Goal: Task Accomplishment & Management: Use online tool/utility

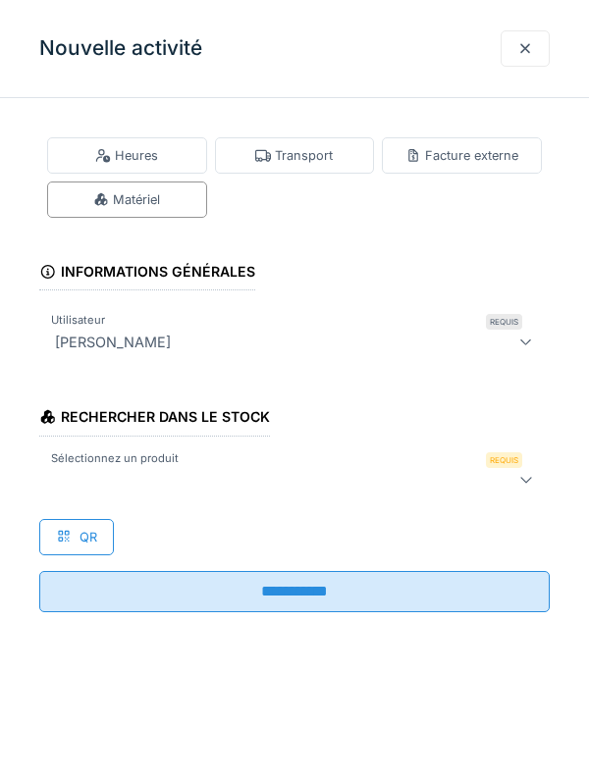
scroll to position [1068, 0]
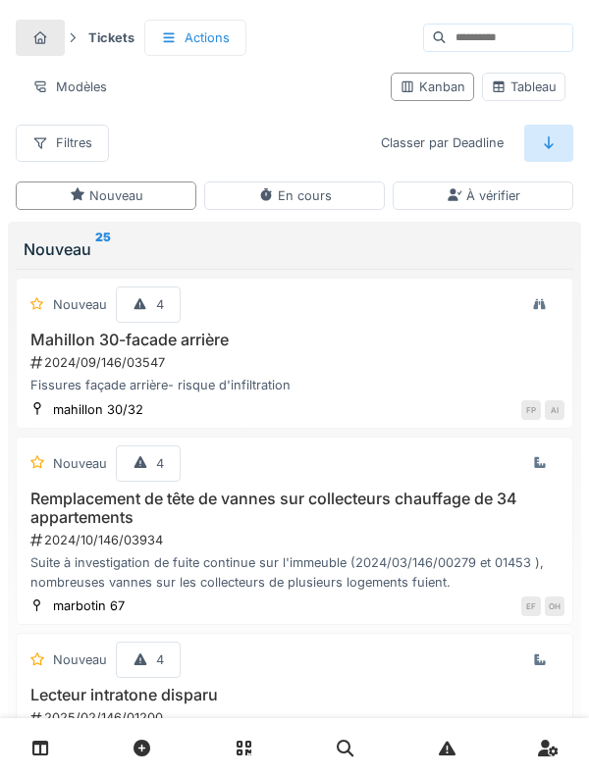
click at [49, 423] on link at bounding box center [41, 748] width 50 height 46
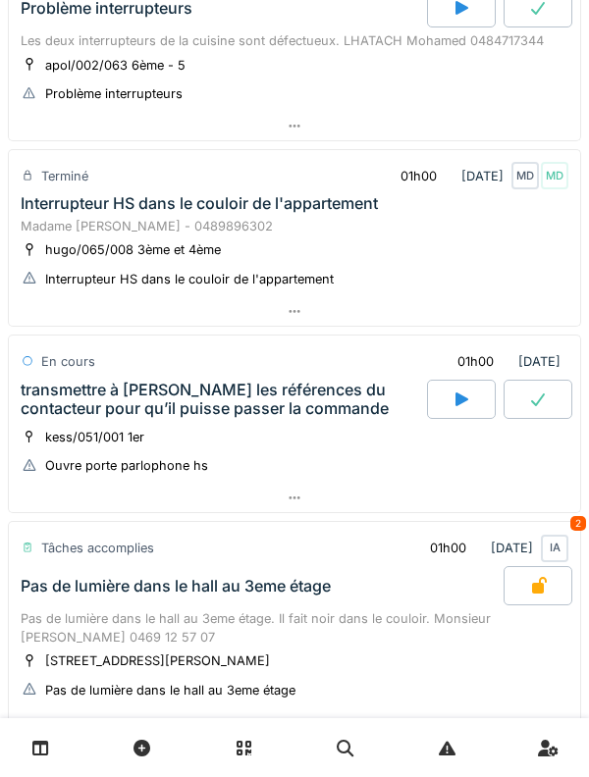
scroll to position [648, 0]
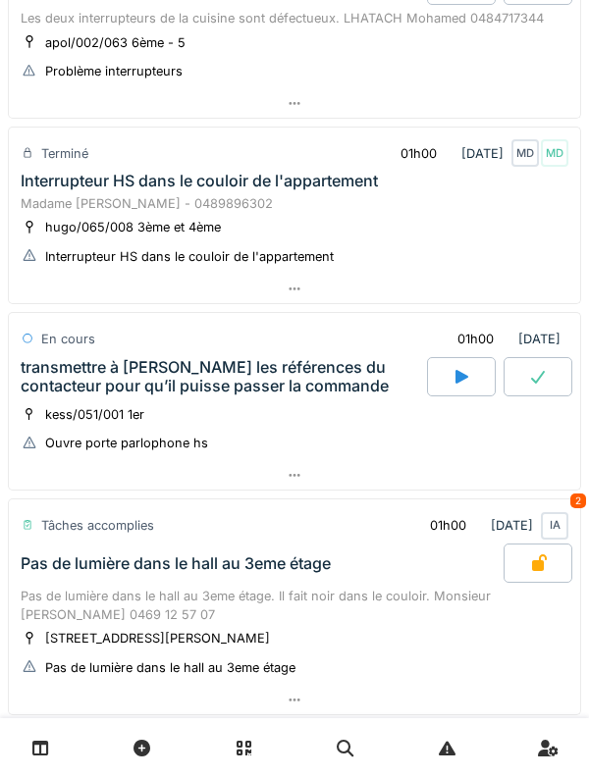
click at [151, 592] on div "Pas de lumière dans le hall au 3eme étage. Il fait noir dans le couloir. Monsie…" at bounding box center [294, 605] width 547 height 37
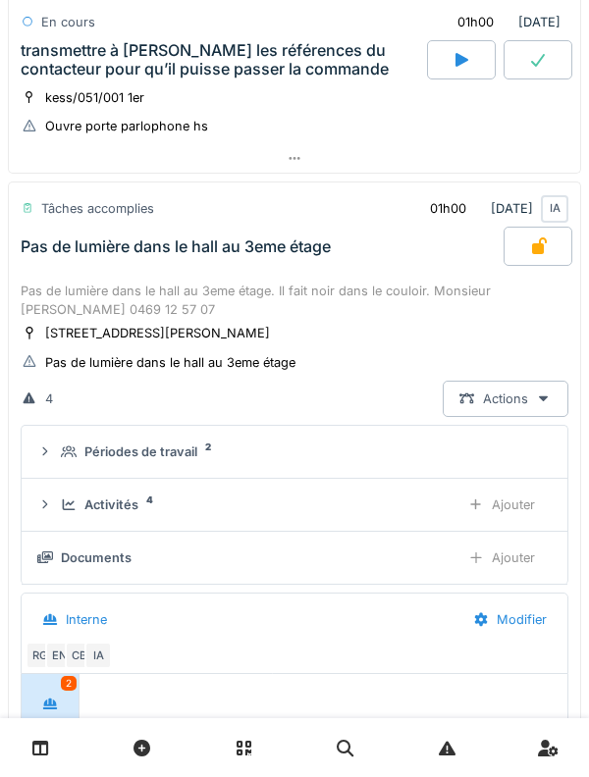
scroll to position [1068, 0]
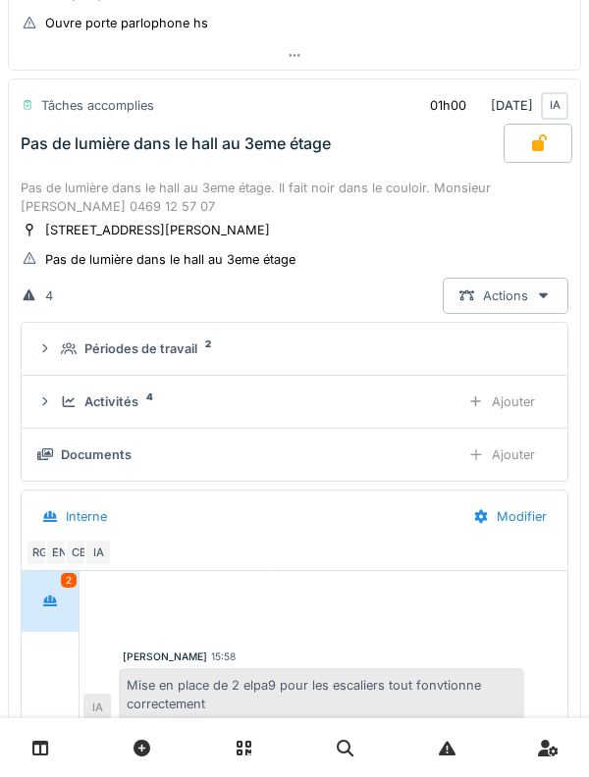
click at [202, 153] on div "Pas de lumière dans le hall au 3eme étage" at bounding box center [260, 143] width 487 height 39
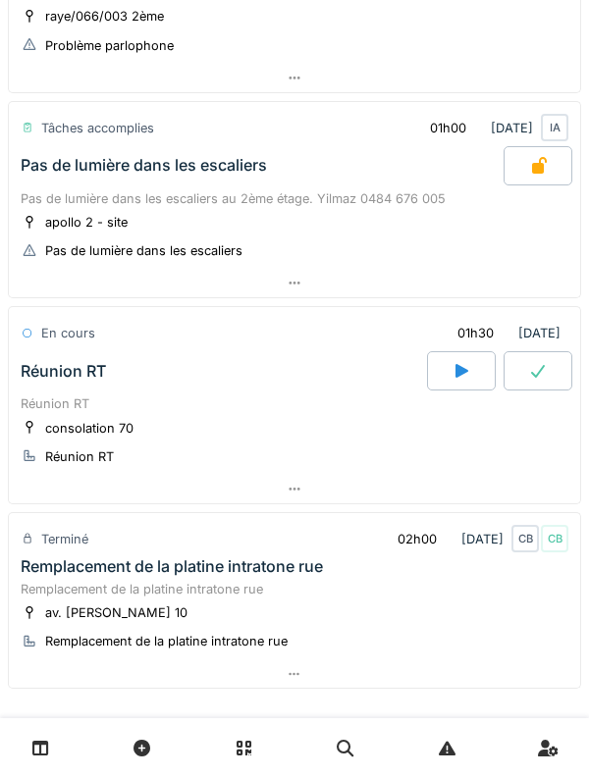
scroll to position [1669, 0]
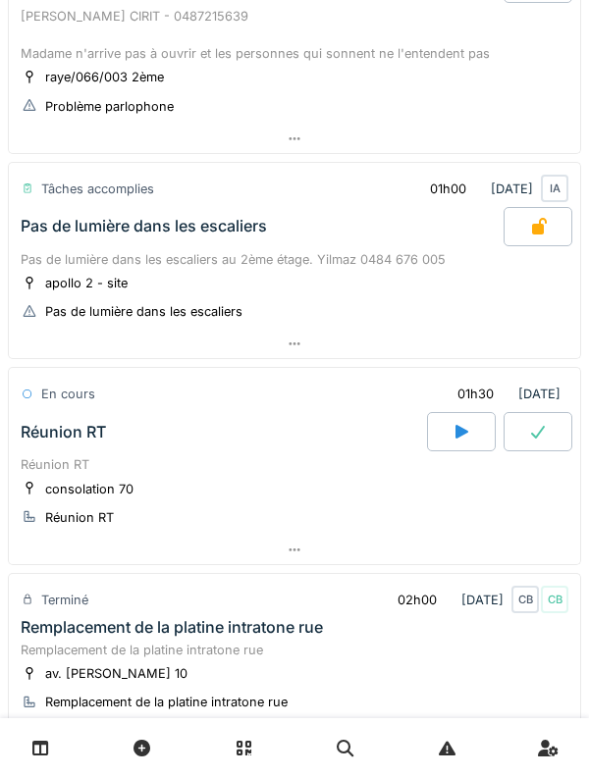
click at [201, 256] on div "Pas de lumière dans les escaliers au 2ème étage. Yilmaz 0484 676 005" at bounding box center [294, 259] width 547 height 19
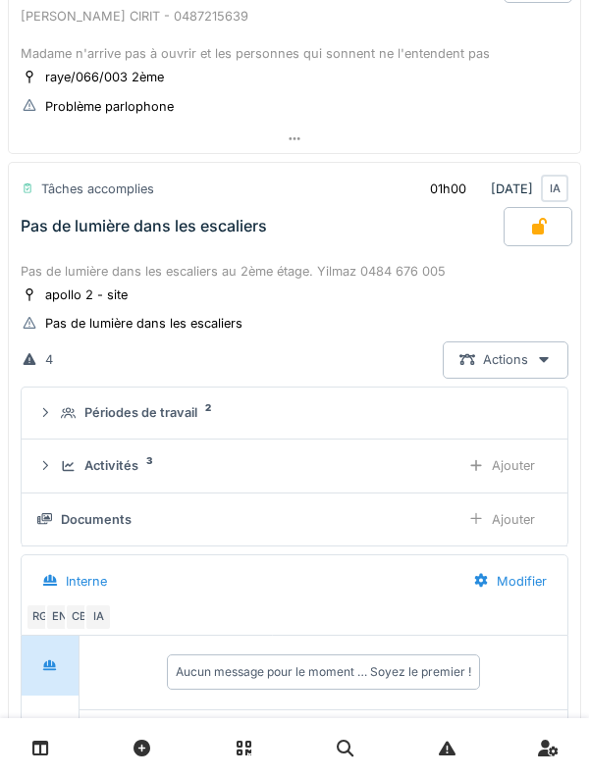
scroll to position [1536, 0]
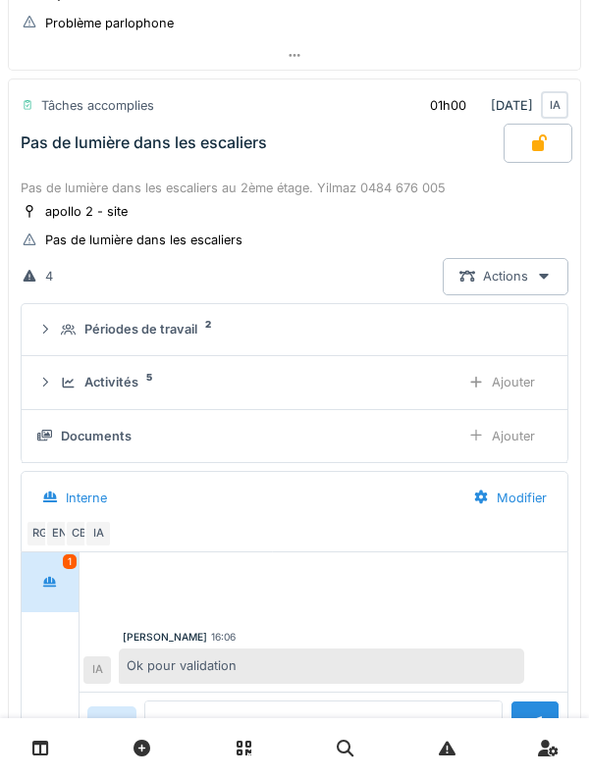
click at [123, 385] on div "Activités" at bounding box center [111, 382] width 54 height 19
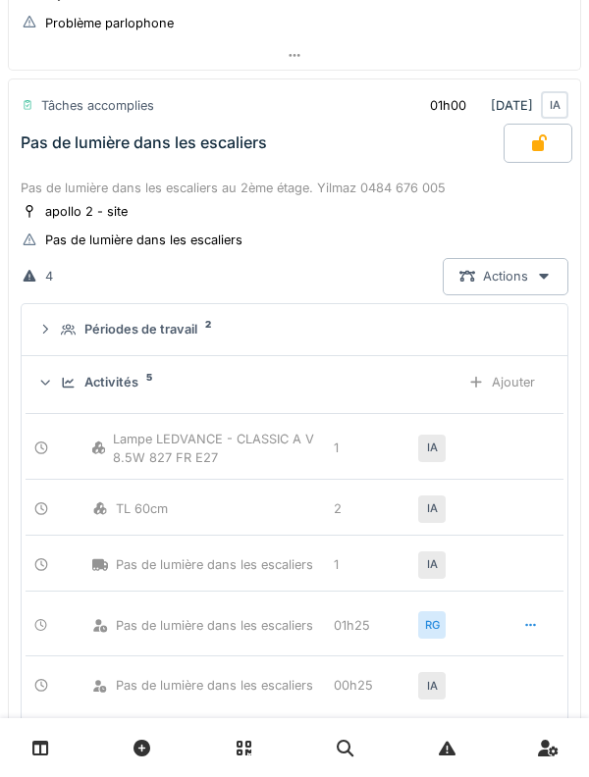
click at [111, 379] on div "Activités" at bounding box center [111, 382] width 54 height 19
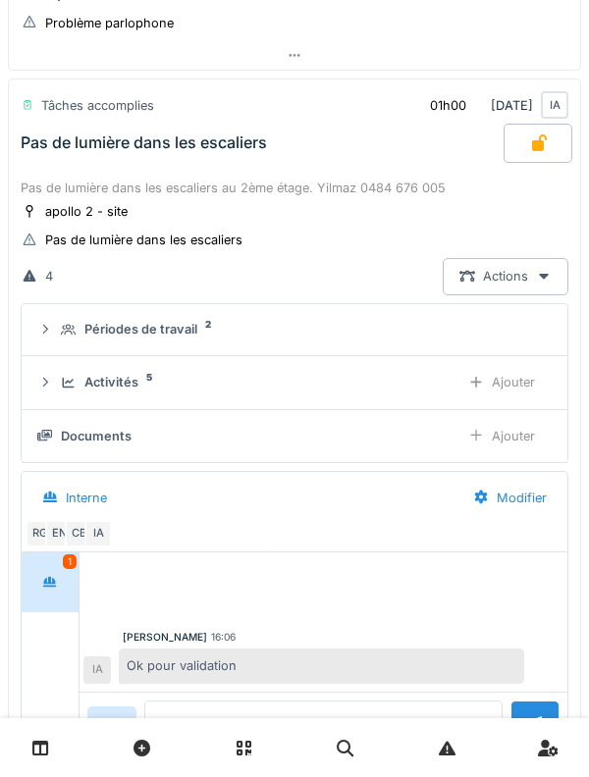
click at [527, 441] on div "Ajouter" at bounding box center [501, 436] width 100 height 36
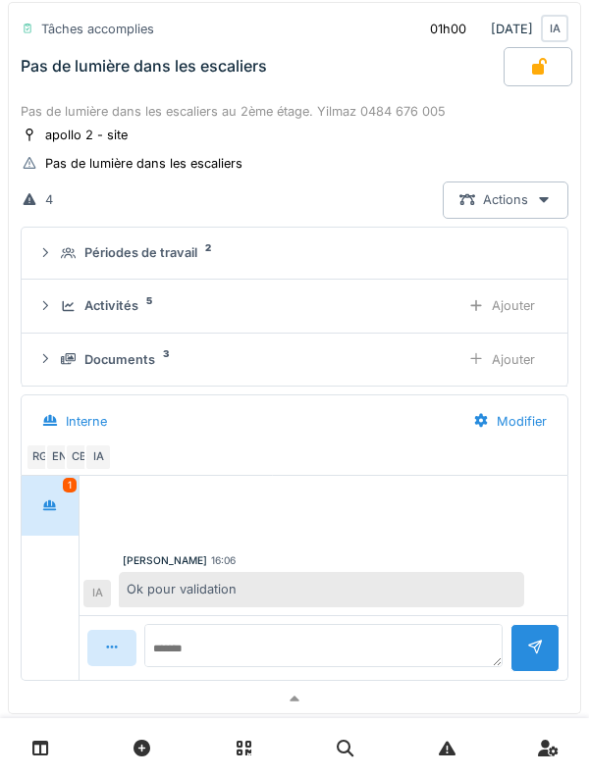
scroll to position [1646, 0]
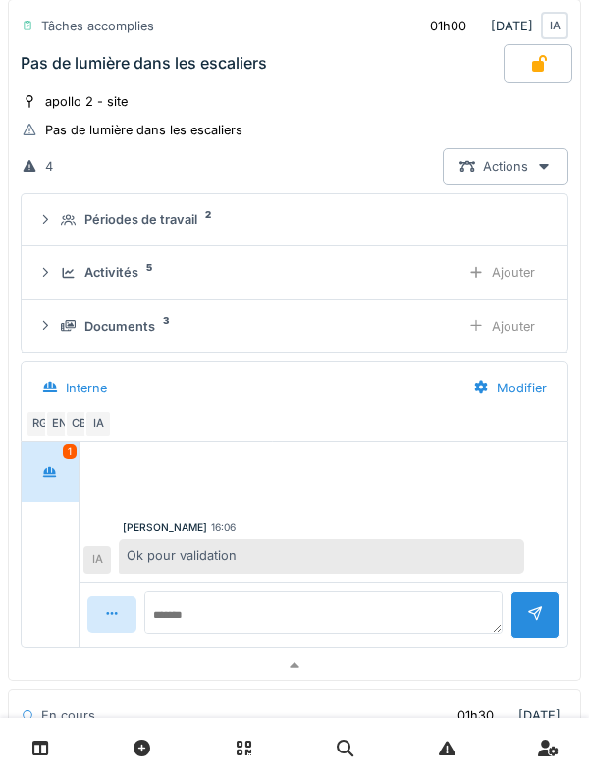
click at [69, 466] on div at bounding box center [50, 472] width 49 height 36
click at [65, 285] on div "Activités 5 Ajouter" at bounding box center [294, 272] width 514 height 36
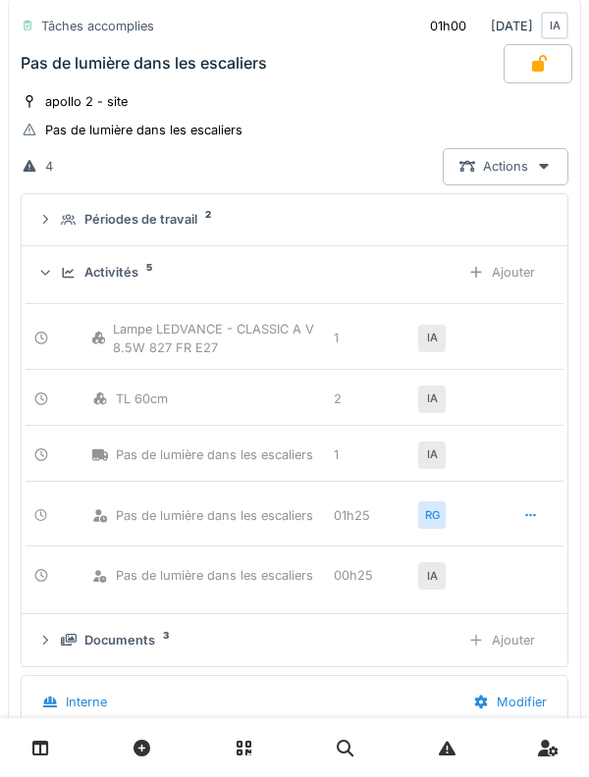
click at [58, 268] on div "Activités 5 Ajouter" at bounding box center [294, 272] width 514 height 36
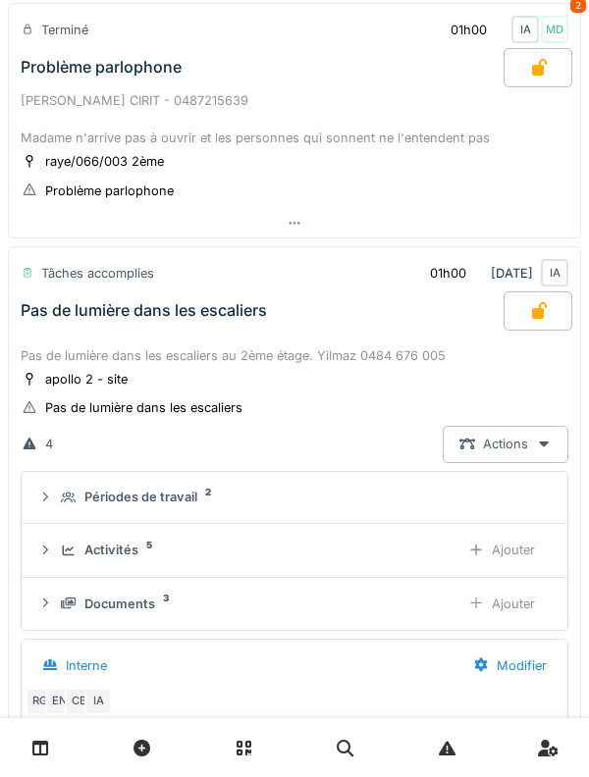
click at [52, 347] on div "Pas de lumière dans les escaliers au 2ème étage. Yilmaz 0484 676 005" at bounding box center [294, 355] width 547 height 19
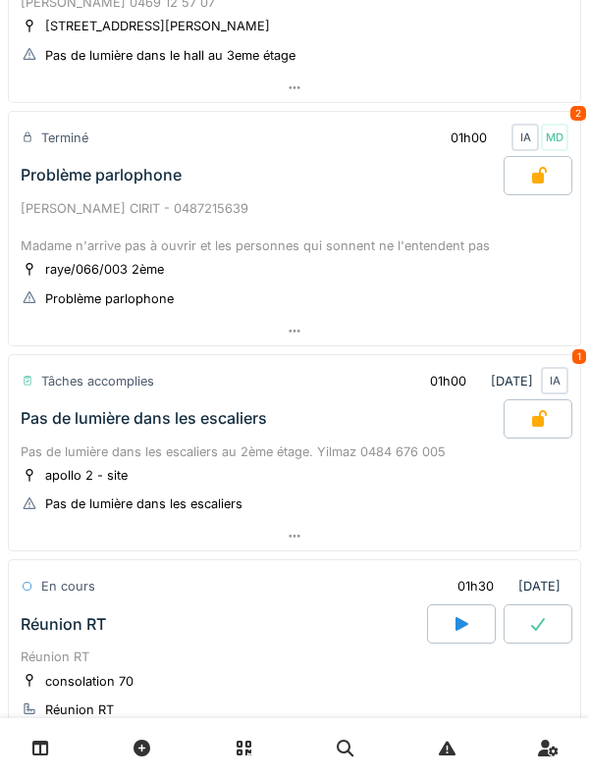
scroll to position [1255, 0]
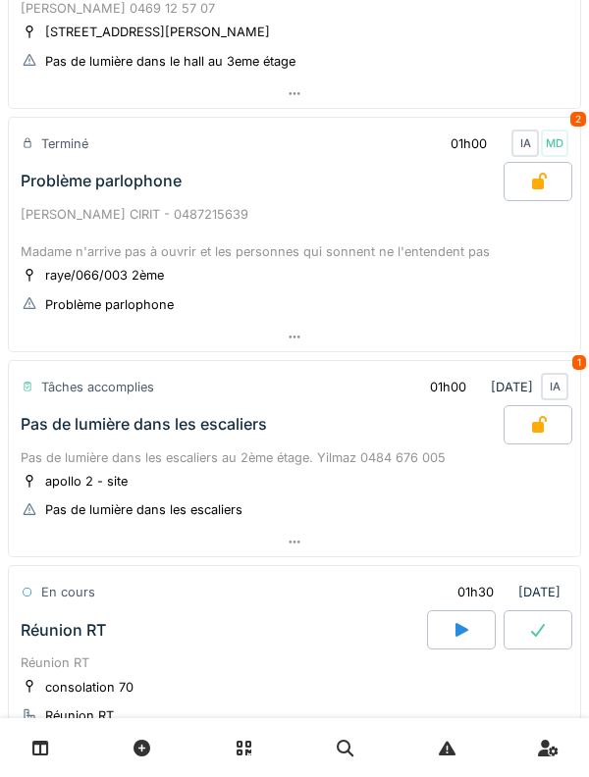
click at [72, 185] on div "Problème parlophone" at bounding box center [101, 181] width 161 height 19
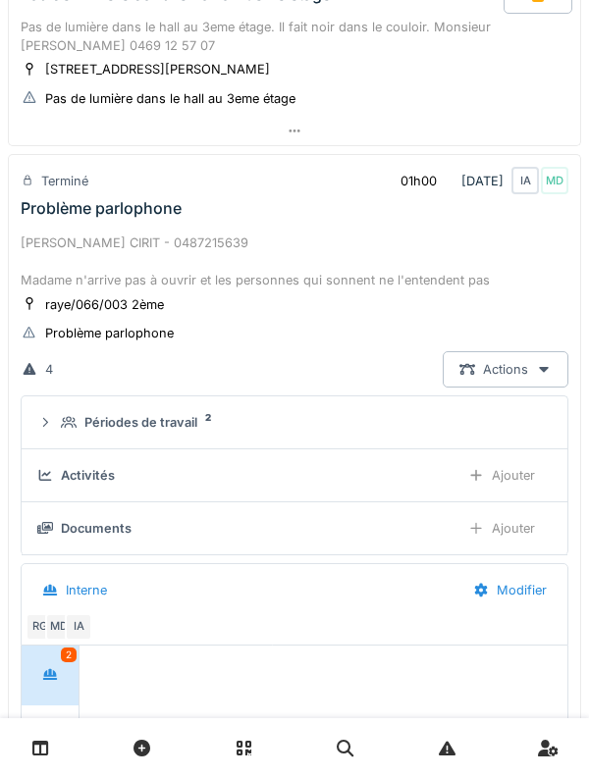
click at [65, 236] on div "[PERSON_NAME] CIRIT - 0487215639 Madame n'arrive pas à ouvrir et les personnes …" at bounding box center [294, 261] width 547 height 57
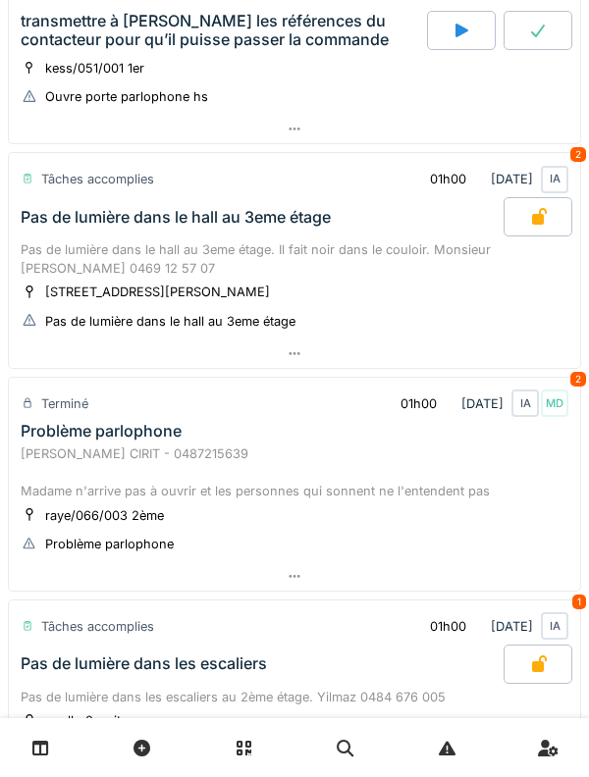
click at [55, 226] on div "Pas de lumière dans le hall au 3eme étage" at bounding box center [176, 217] width 310 height 19
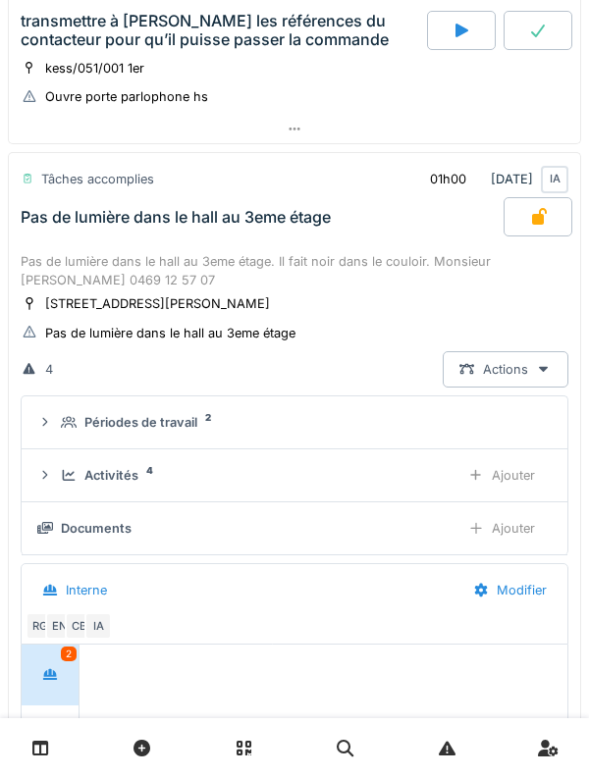
scroll to position [1068, 0]
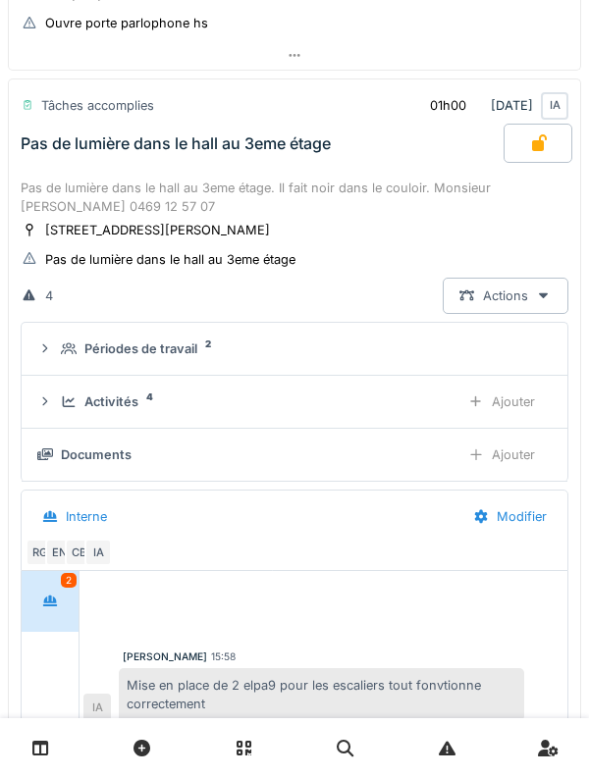
click at [55, 401] on div "Activités 4 Ajouter" at bounding box center [294, 402] width 514 height 36
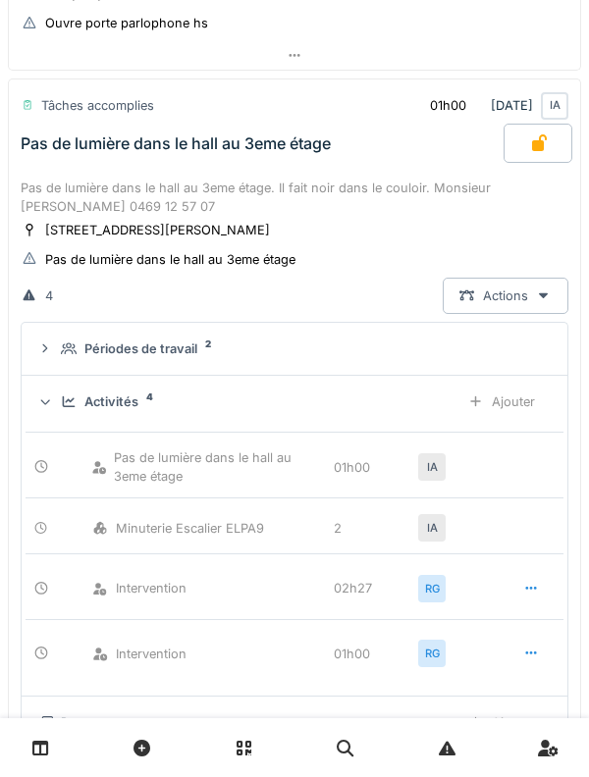
click at [58, 391] on div "Activités 4 Ajouter" at bounding box center [294, 402] width 514 height 36
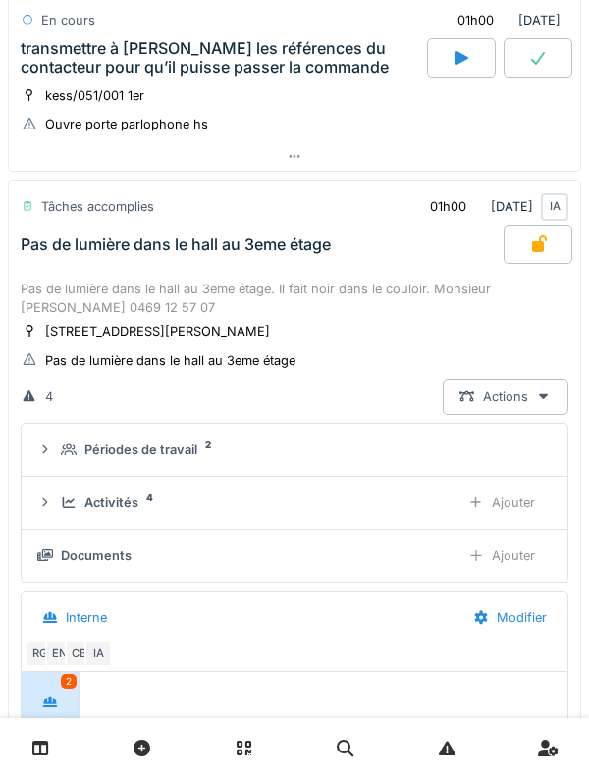
click at [60, 253] on div "Pas de lumière dans le hall au 3eme étage" at bounding box center [176, 244] width 310 height 19
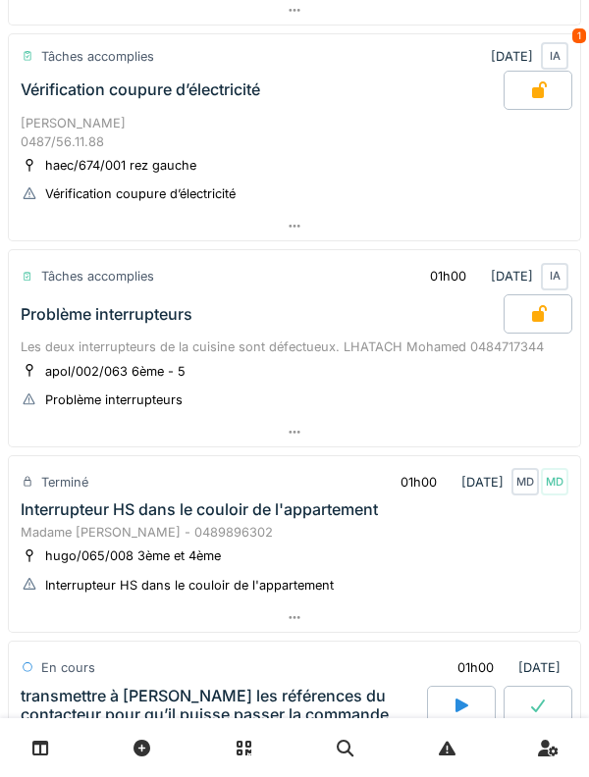
scroll to position [316, 0]
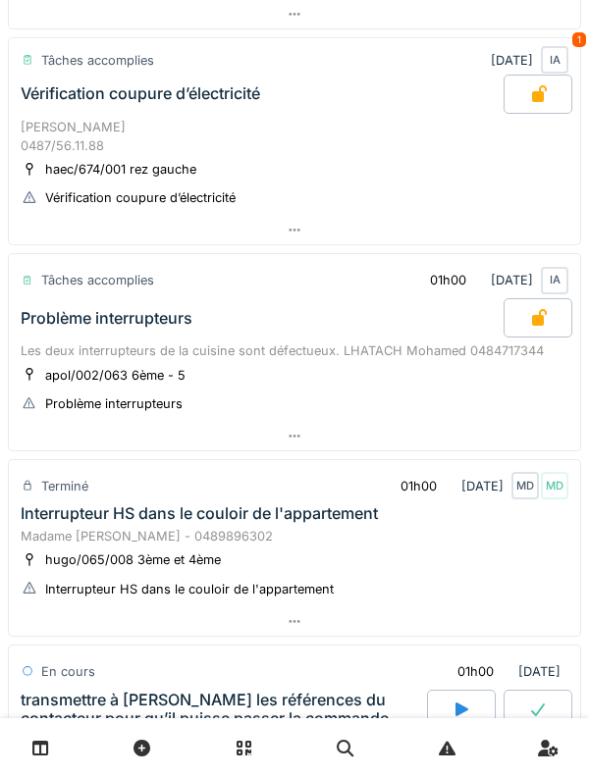
click at [47, 323] on div "Problème interrupteurs" at bounding box center [107, 318] width 172 height 19
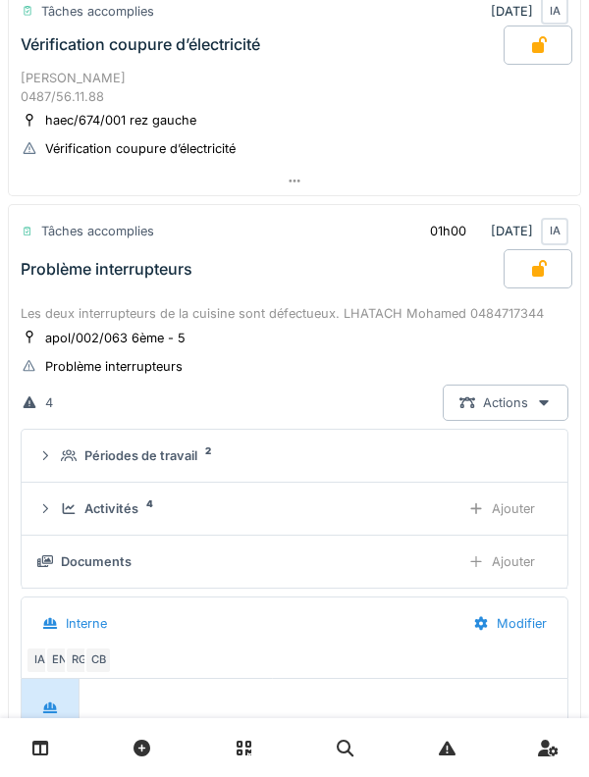
scroll to position [490, 0]
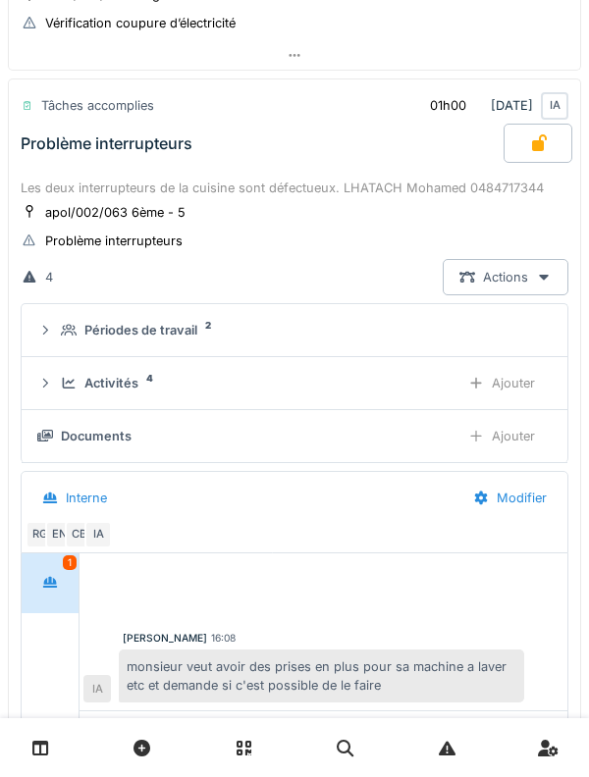
click at [51, 374] on div at bounding box center [45, 383] width 16 height 19
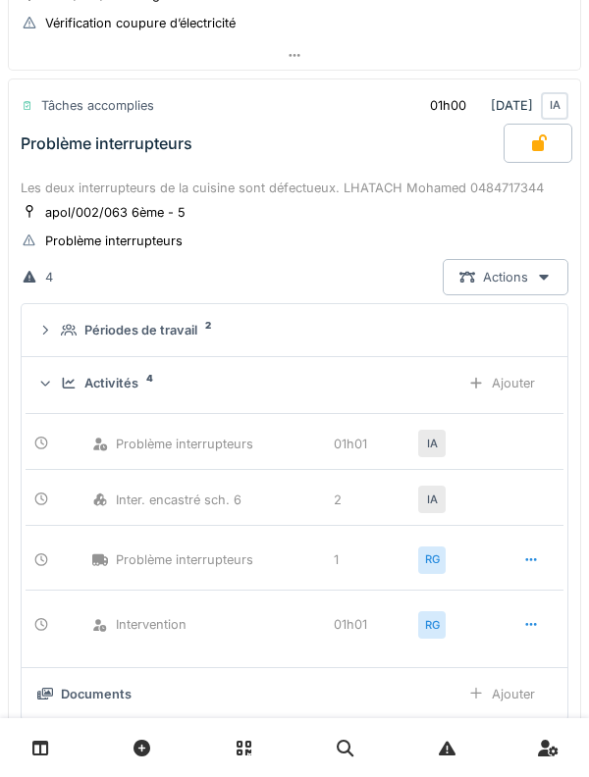
click at [492, 390] on div "Ajouter" at bounding box center [501, 383] width 100 height 36
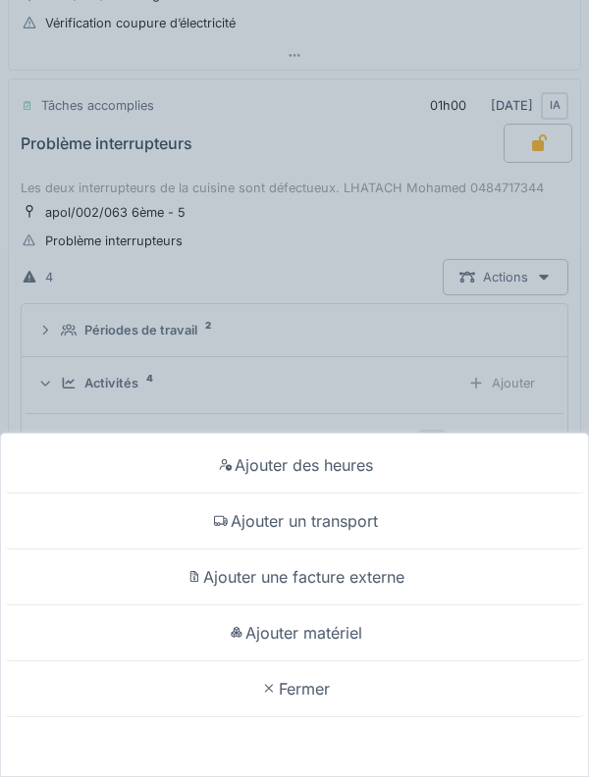
click at [109, 372] on div "Ajouter des heures Ajouter un transport Ajouter une facture externe Ajouter mat…" at bounding box center [294, 388] width 589 height 777
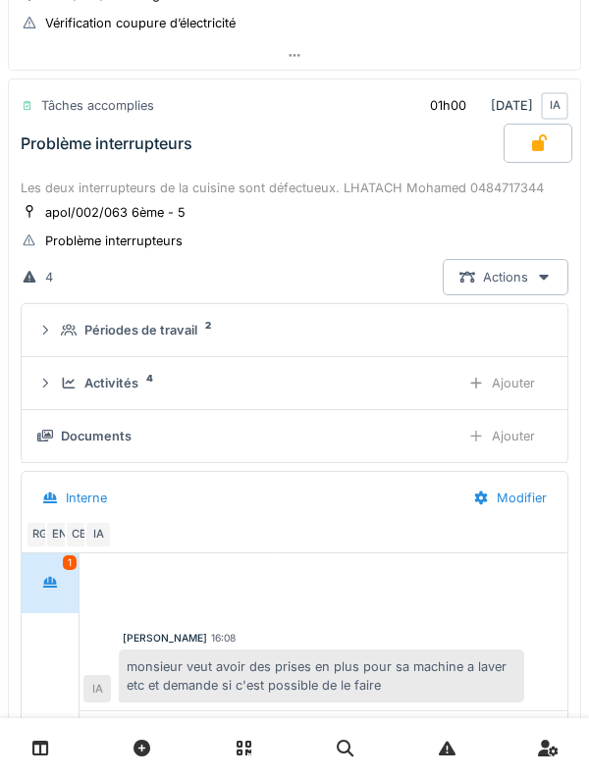
click at [495, 437] on div "Ajouter" at bounding box center [501, 436] width 100 height 36
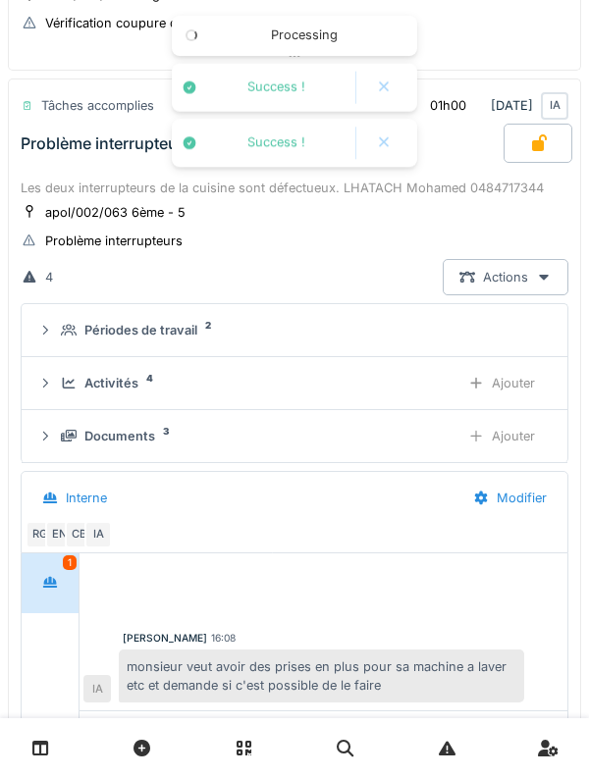
click at [51, 160] on div "Problème interrupteurs" at bounding box center [260, 143] width 487 height 39
